Goal: Information Seeking & Learning: Learn about a topic

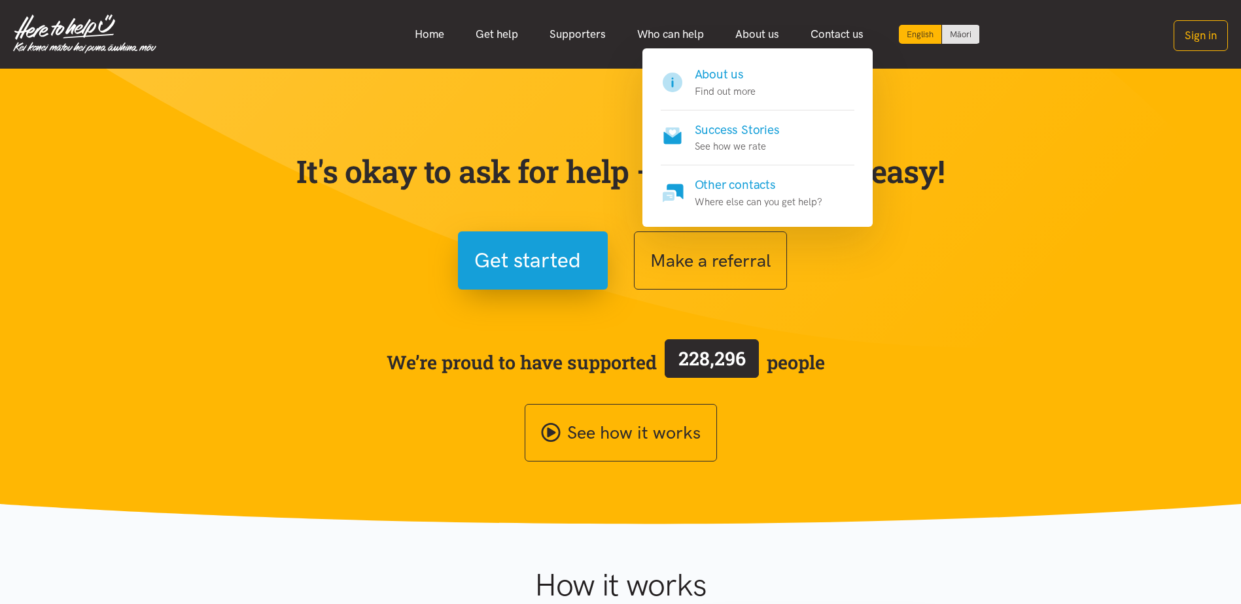
click at [723, 76] on h4 "About us" at bounding box center [725, 74] width 61 height 18
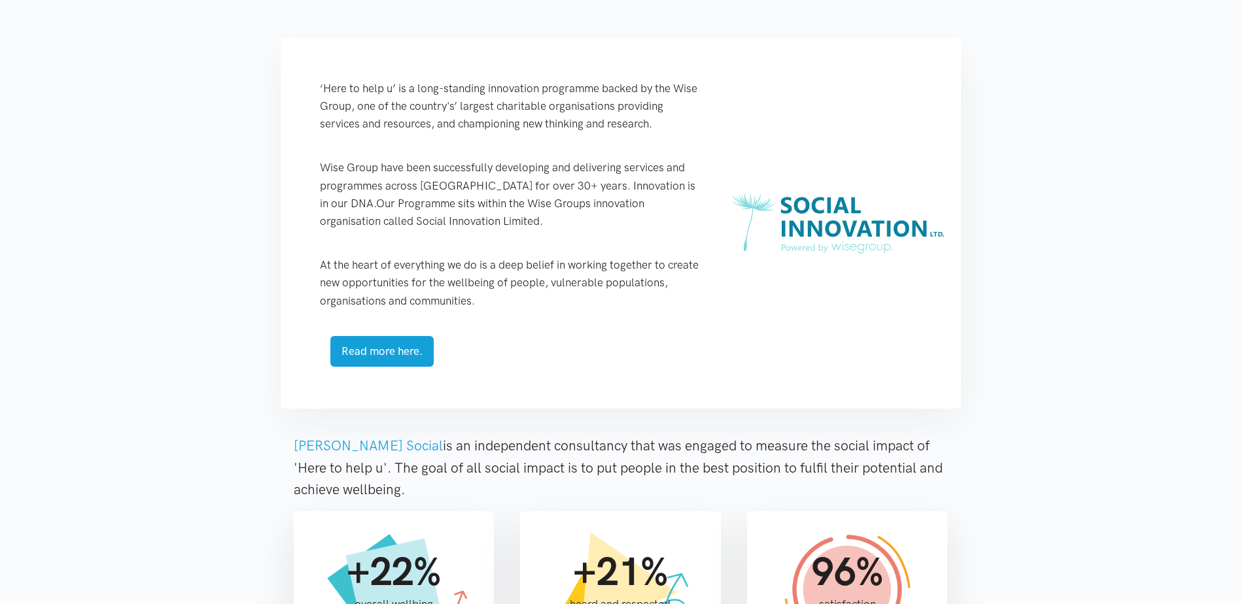
scroll to position [523, 0]
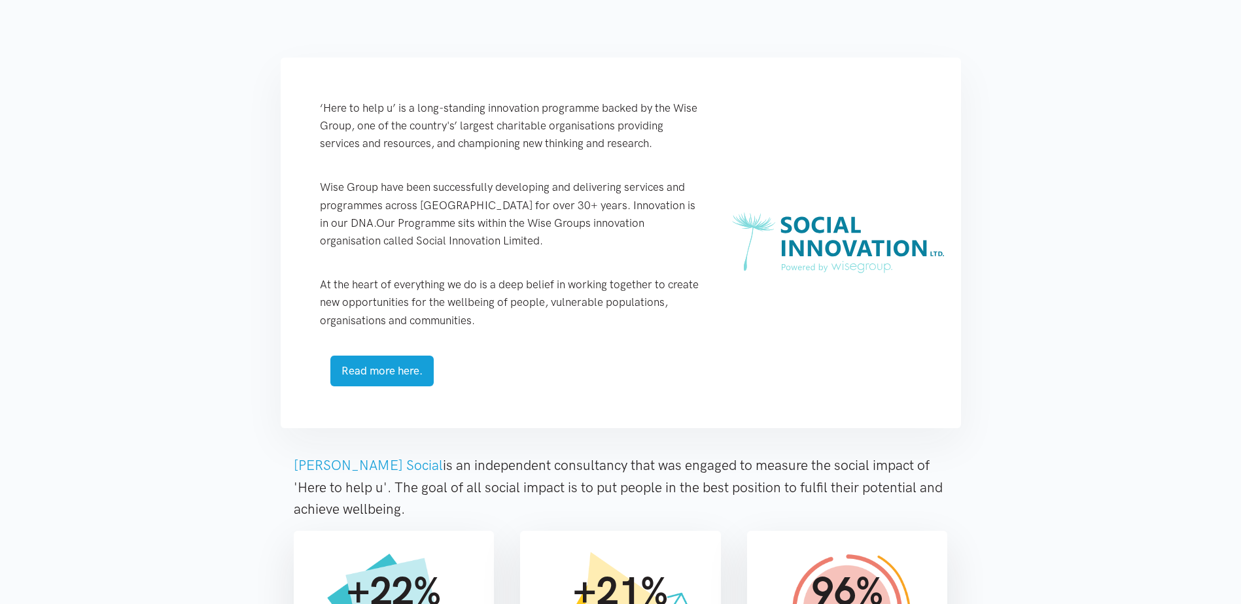
drag, startPoint x: 315, startPoint y: 106, endPoint x: 694, endPoint y: 150, distance: 382.0
click at [694, 150] on div "‘Here to help u’ is a long-standing innovation programme backed by the Wise Gro…" at bounding box center [512, 243] width 436 height 371
copy p "‘Here to help u’ is a long-standing innovation programme backed by the Wise Gro…"
